Goal: Transaction & Acquisition: Purchase product/service

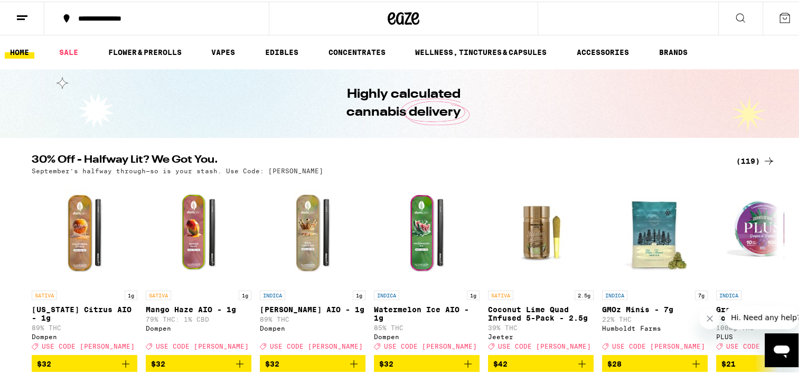
click at [751, 162] on div "(119)" at bounding box center [755, 159] width 39 height 13
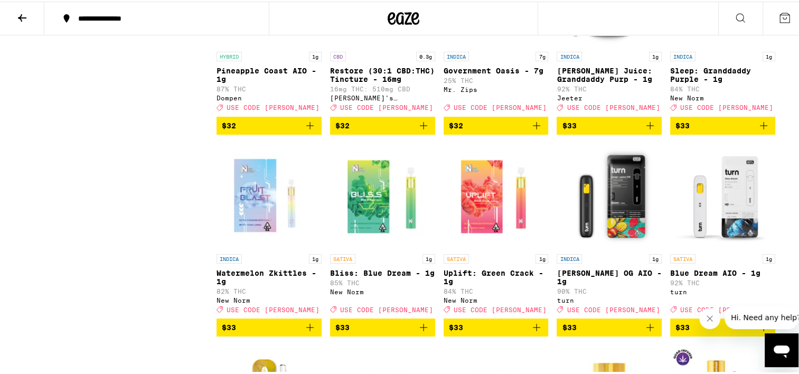
scroll to position [3464, 0]
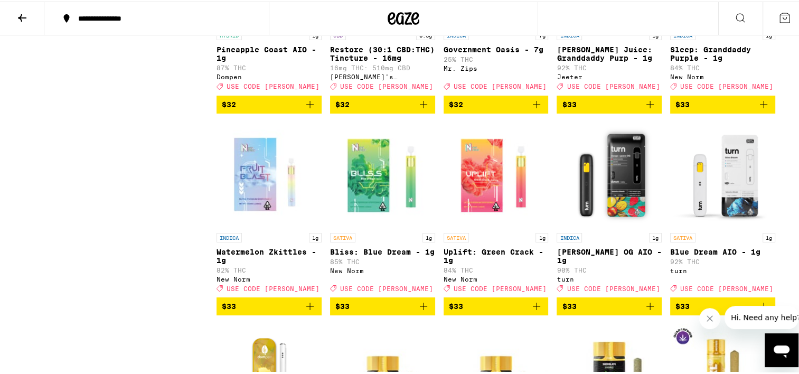
click at [494, 109] on span "$32" at bounding box center [496, 103] width 95 height 13
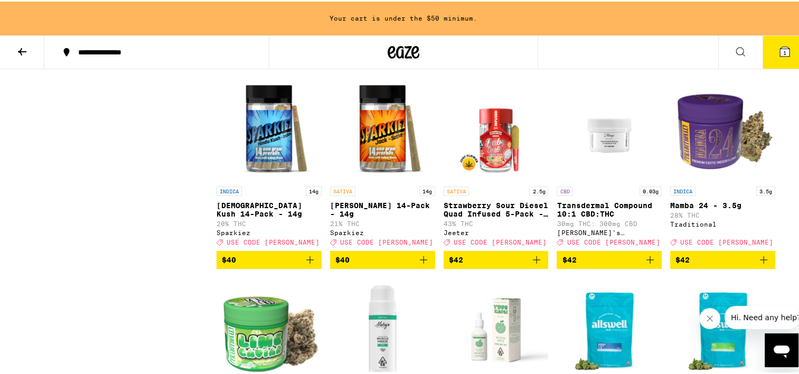
scroll to position [3950, 0]
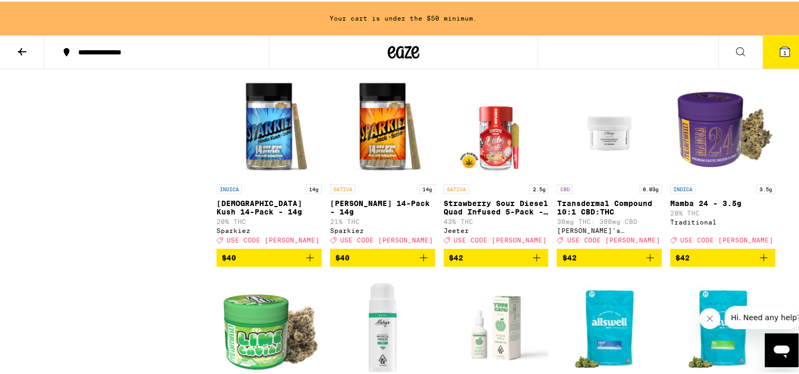
click at [784, 63] on button "1" at bounding box center [784, 50] width 44 height 33
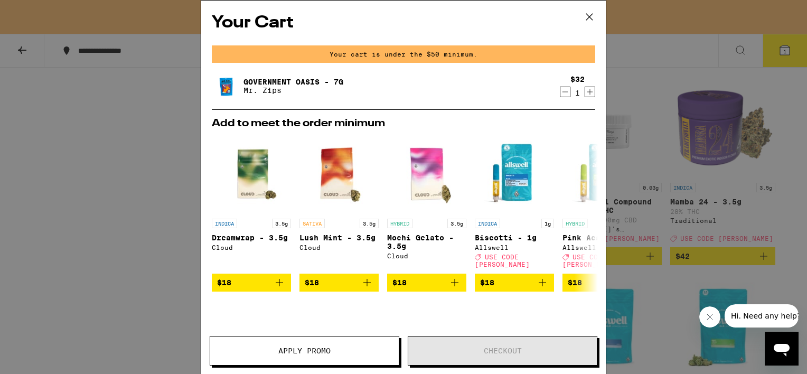
click at [590, 13] on icon at bounding box center [589, 17] width 16 height 16
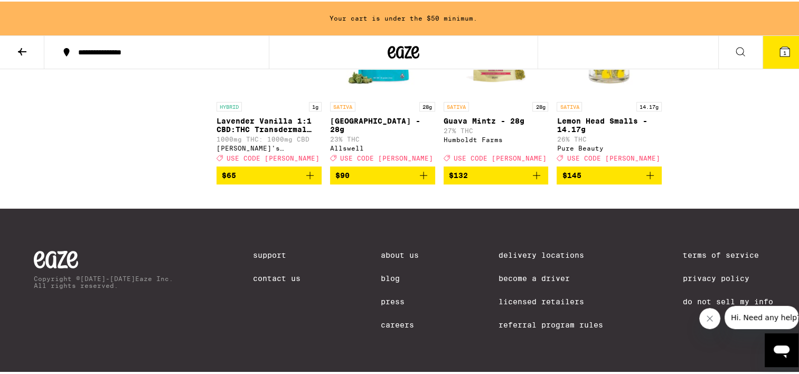
scroll to position [4997, 0]
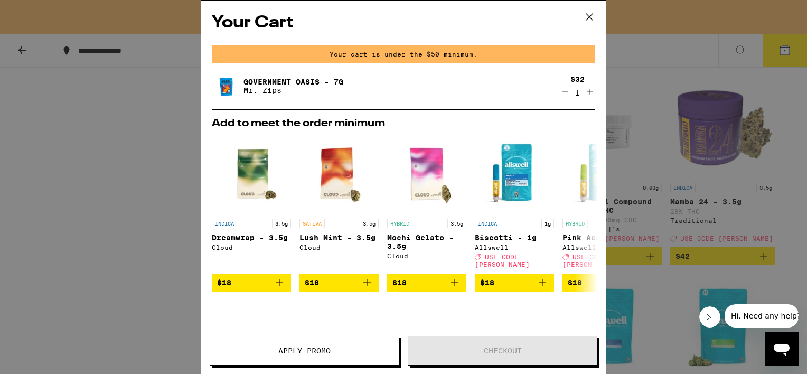
click at [592, 17] on icon at bounding box center [589, 17] width 16 height 16
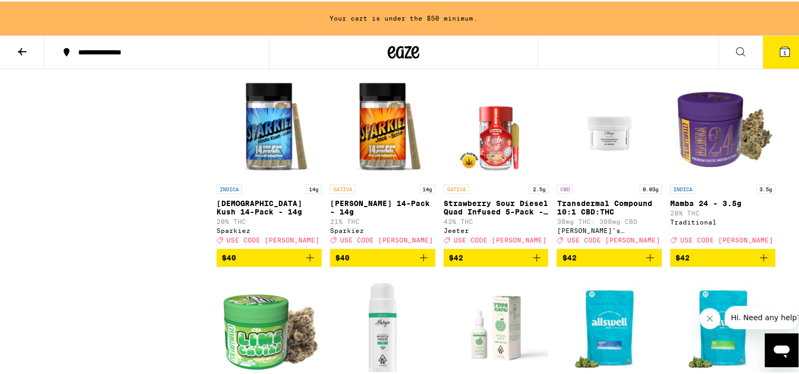
click at [393, 40] on div at bounding box center [403, 51] width 269 height 34
click at [395, 50] on icon at bounding box center [404, 50] width 32 height 19
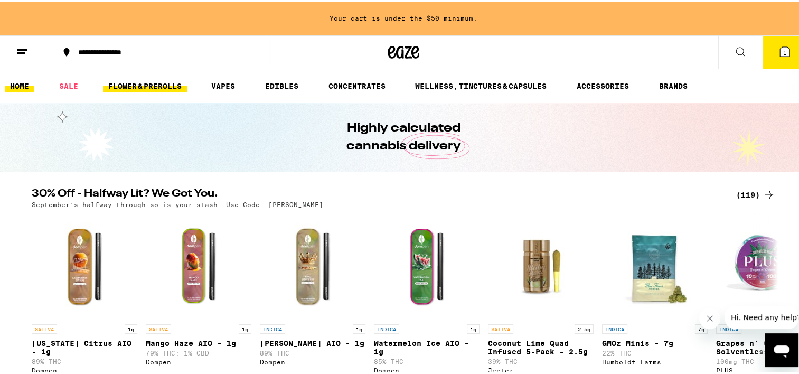
click at [153, 83] on link "FLOWER & PREROLLS" at bounding box center [145, 84] width 84 height 13
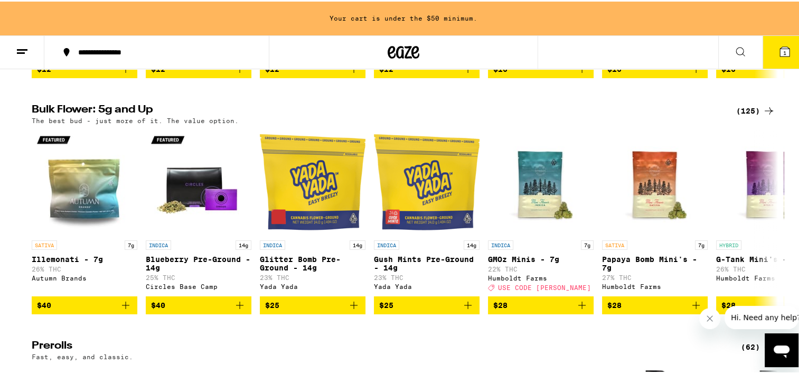
scroll to position [317, 0]
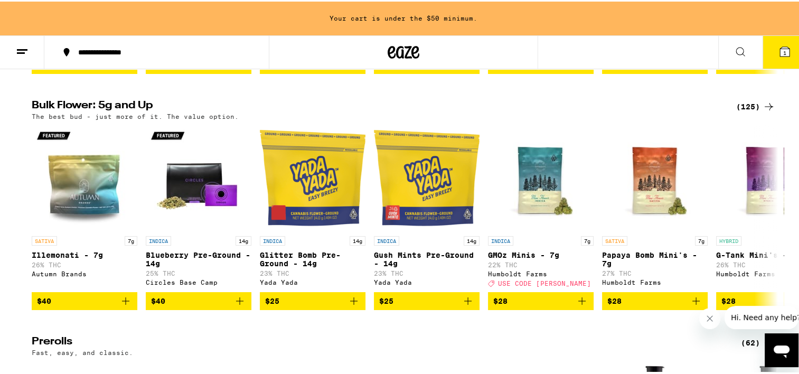
click at [753, 111] on div "(125)" at bounding box center [755, 105] width 39 height 13
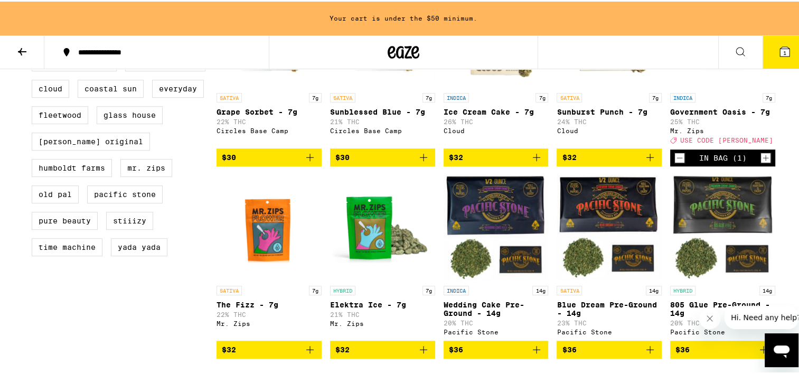
scroll to position [613, 0]
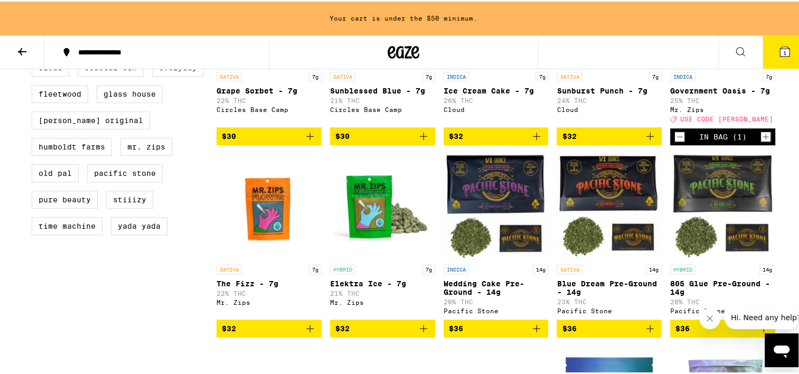
click at [677, 142] on icon "Decrement" at bounding box center [680, 135] width 10 height 13
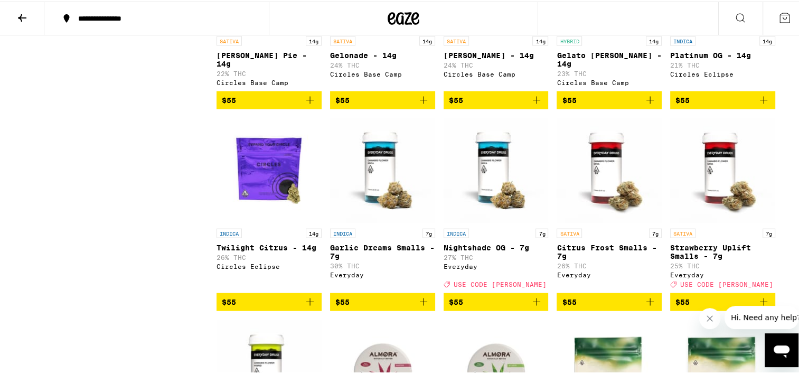
scroll to position [2184, 0]
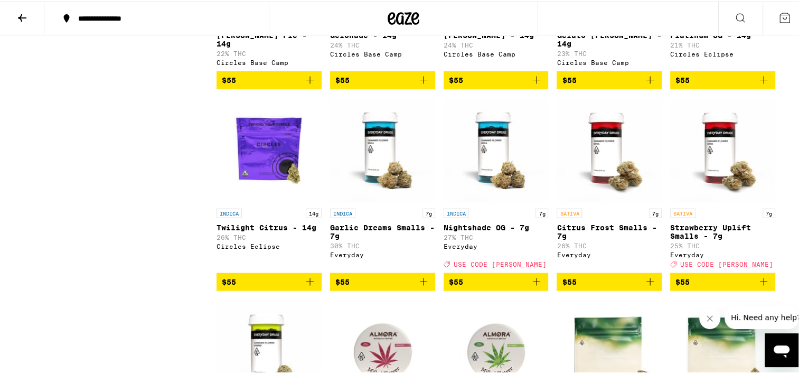
click at [265, 202] on img "Open page for Twilight Citrus - 14g from Circles Eclipse" at bounding box center [268, 149] width 105 height 106
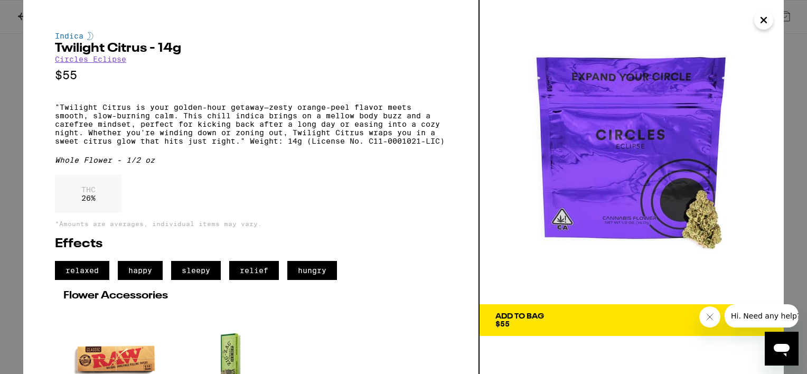
click at [541, 318] on div "Add To Bag" at bounding box center [519, 316] width 49 height 7
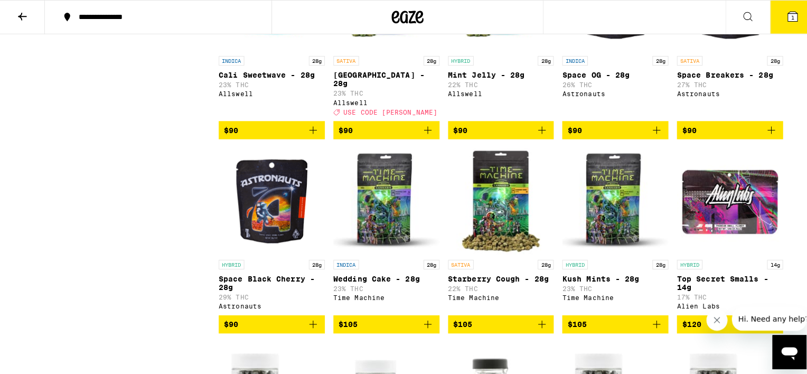
scroll to position [3599, 0]
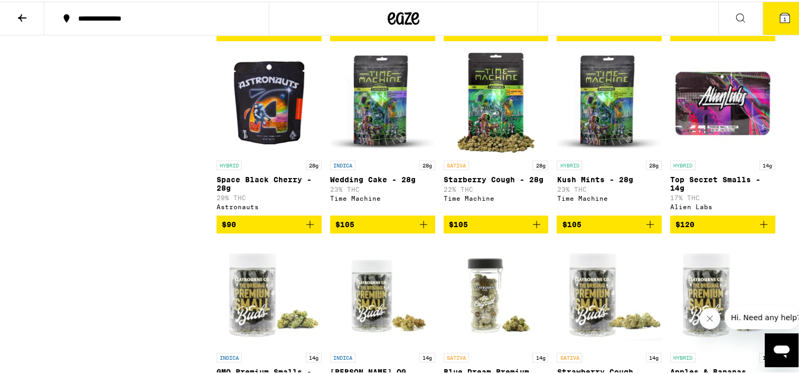
click at [781, 13] on icon at bounding box center [785, 17] width 10 height 10
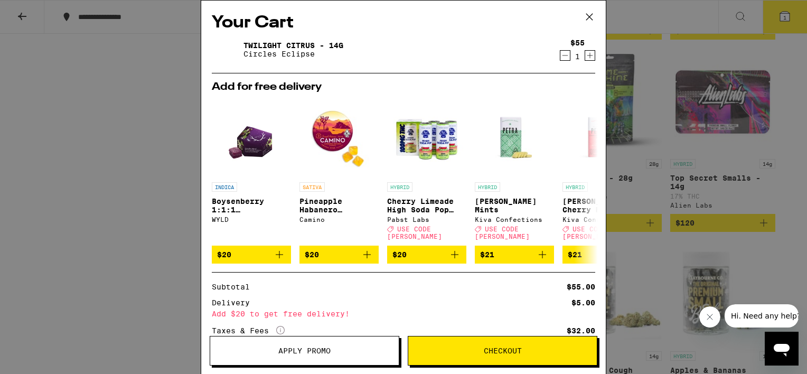
click at [466, 356] on button "Checkout" at bounding box center [503, 351] width 190 height 30
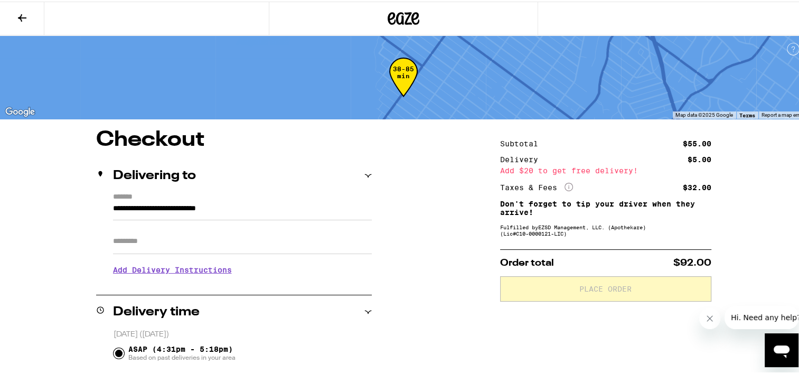
click at [27, 26] on button at bounding box center [22, 17] width 44 height 33
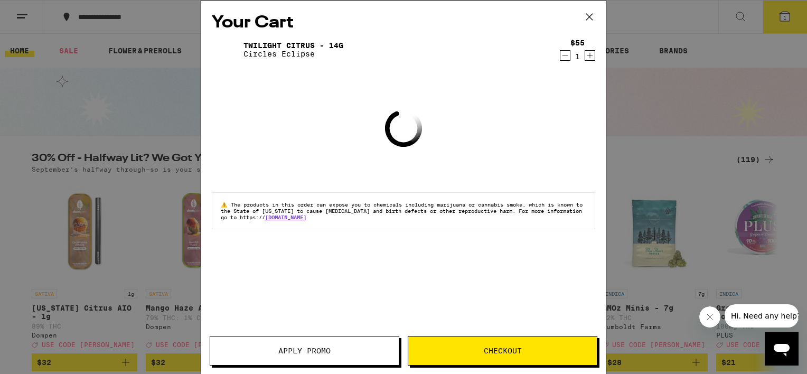
click at [360, 361] on button "Apply Promo" at bounding box center [305, 351] width 190 height 30
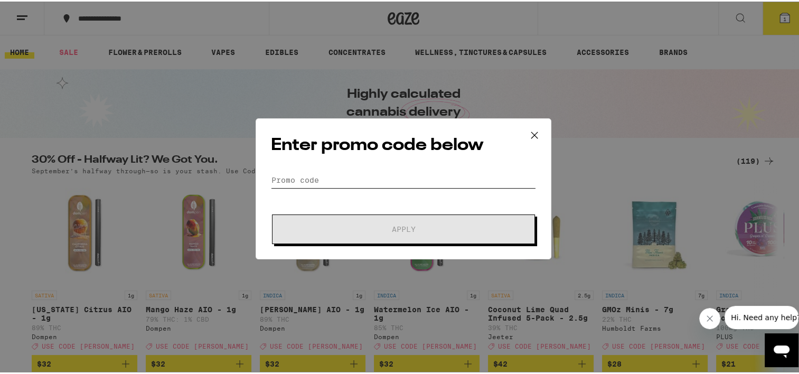
click at [324, 172] on input "Promo Code" at bounding box center [403, 179] width 265 height 16
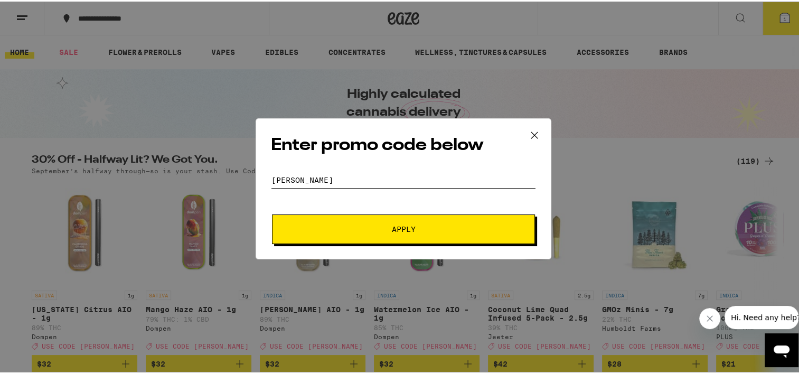
type input "[PERSON_NAME]"
click at [393, 226] on span "Apply" at bounding box center [404, 227] width 24 height 7
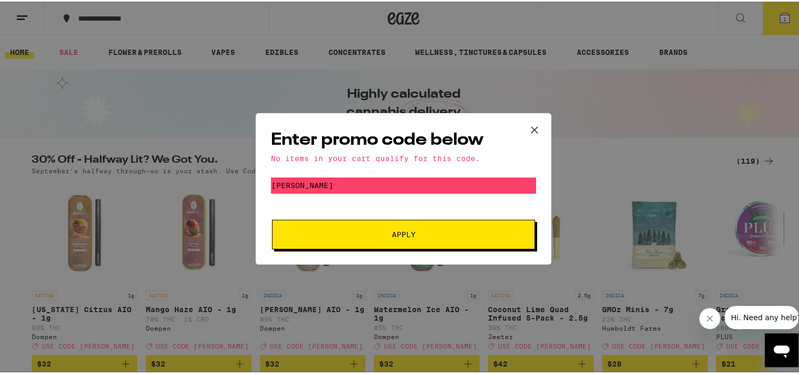
click at [534, 126] on icon at bounding box center [534, 128] width 16 height 16
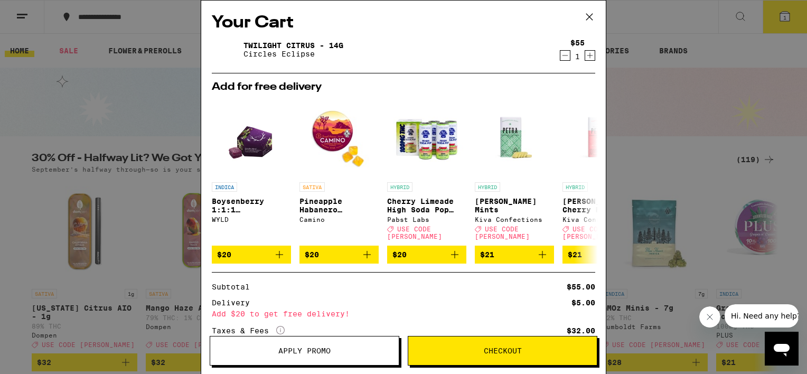
click at [583, 20] on icon at bounding box center [589, 17] width 16 height 16
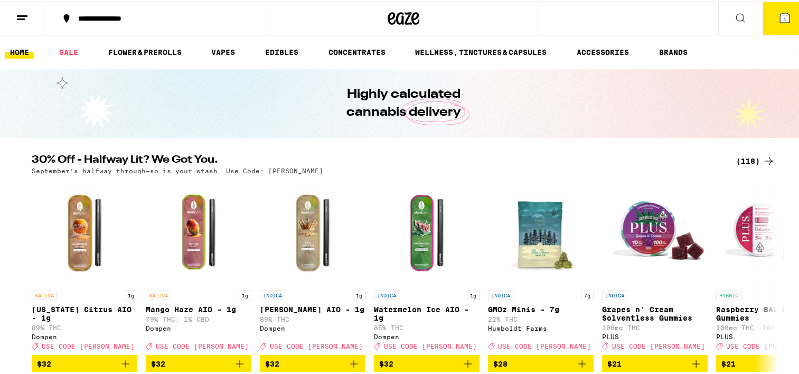
click at [786, 5] on button "1" at bounding box center [784, 17] width 44 height 33
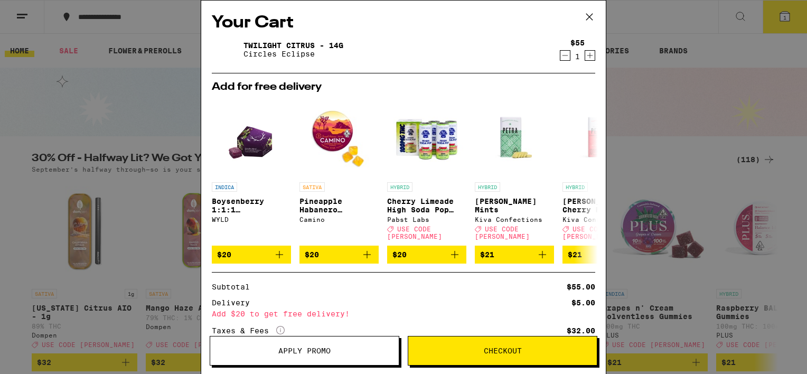
click at [561, 57] on icon "Decrement" at bounding box center [565, 55] width 10 height 13
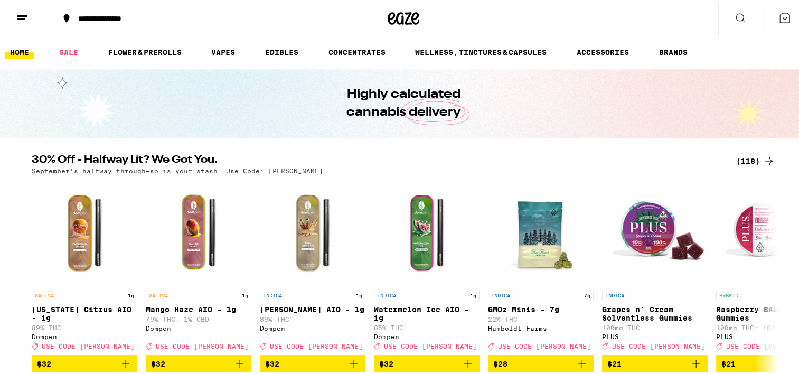
click at [741, 161] on div "(118)" at bounding box center [755, 159] width 39 height 13
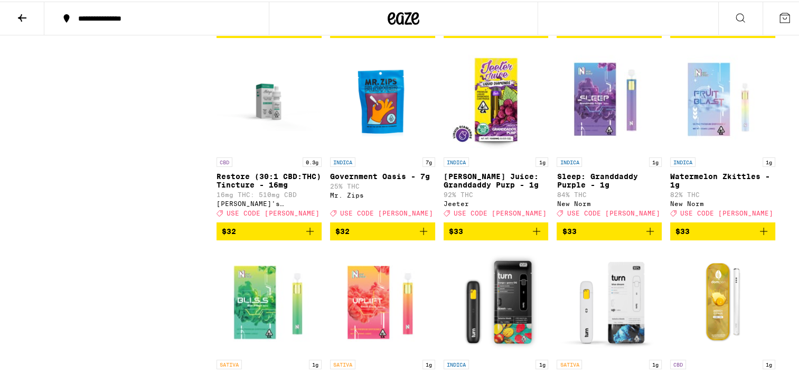
scroll to position [3358, 0]
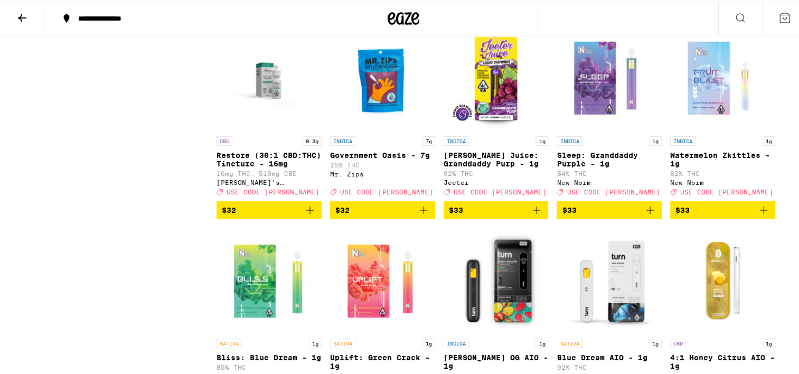
click at [375, 215] on span "$32" at bounding box center [382, 208] width 95 height 13
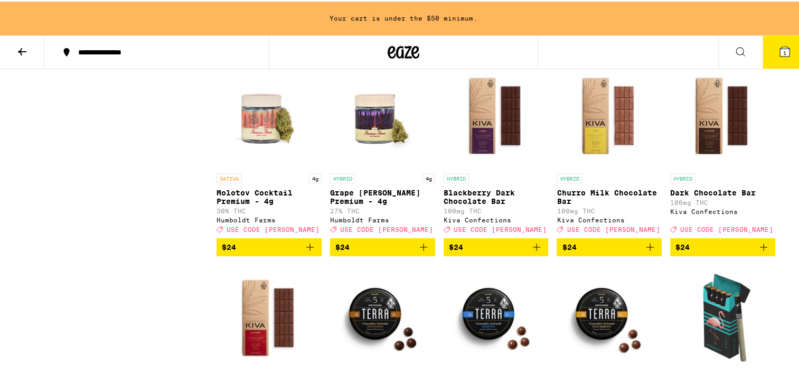
scroll to position [2568, 0]
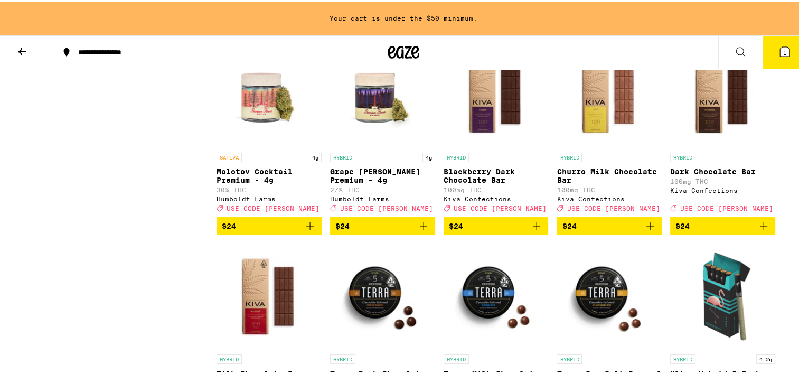
click at [365, 231] on span "$24" at bounding box center [382, 224] width 95 height 13
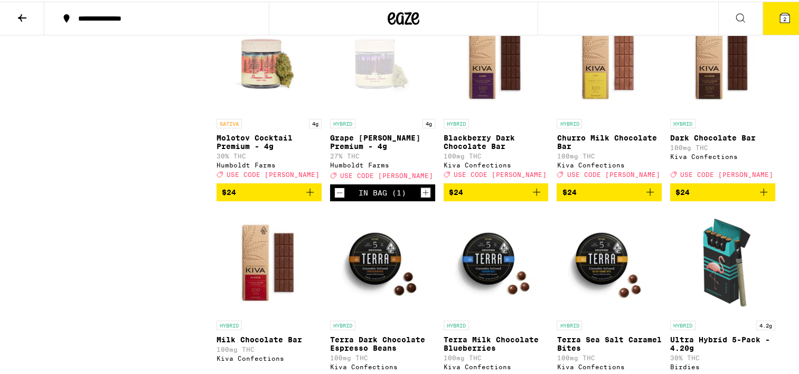
scroll to position [2535, 0]
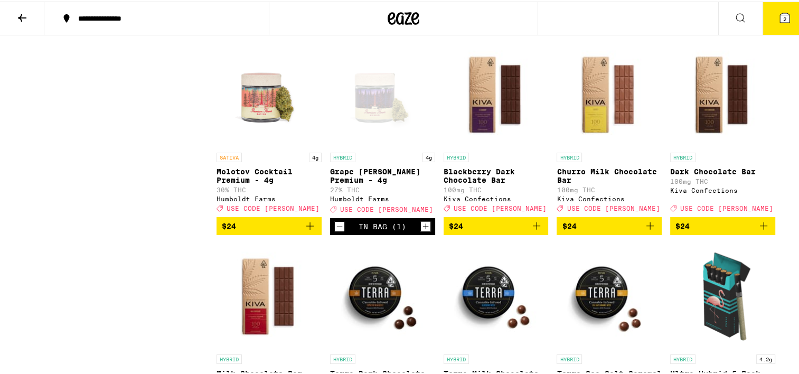
click at [780, 17] on icon at bounding box center [785, 17] width 10 height 10
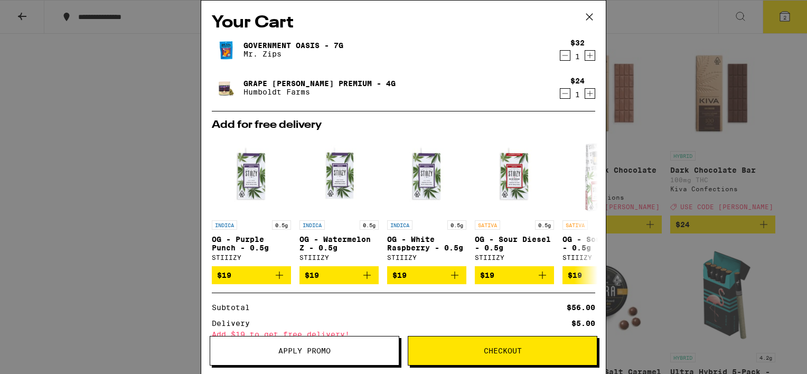
click at [338, 351] on span "Apply Promo" at bounding box center [304, 350] width 189 height 7
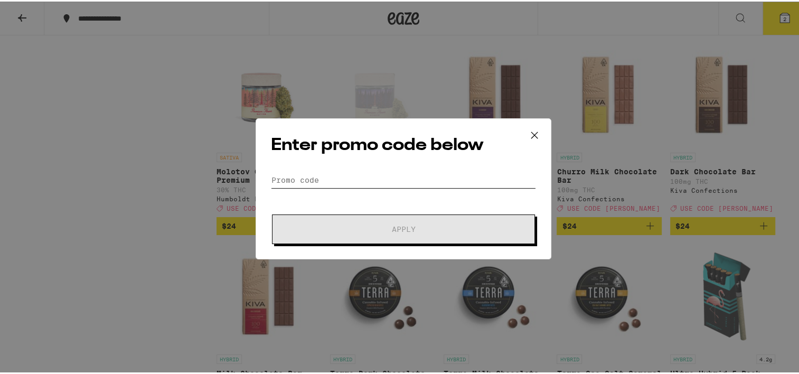
click at [300, 182] on input "Promo Code" at bounding box center [403, 179] width 265 height 16
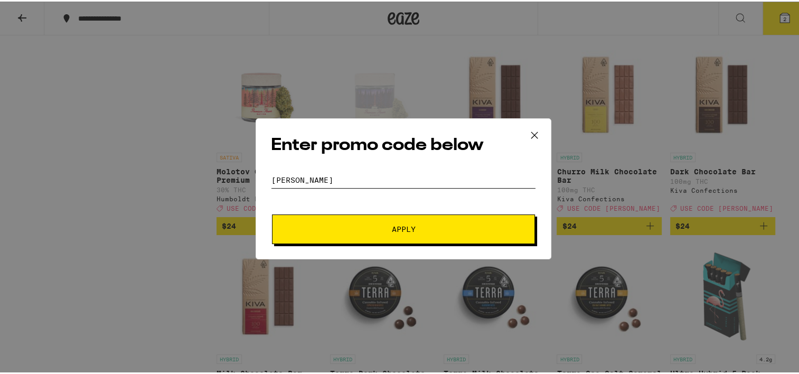
type input "[PERSON_NAME]"
click at [388, 240] on button "Apply" at bounding box center [403, 228] width 263 height 30
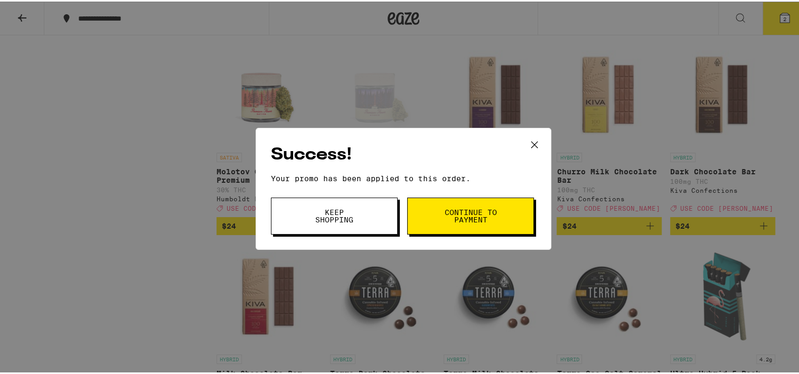
click at [449, 223] on button "Continue to payment" at bounding box center [470, 214] width 127 height 37
